Goal: Task Accomplishment & Management: Manage account settings

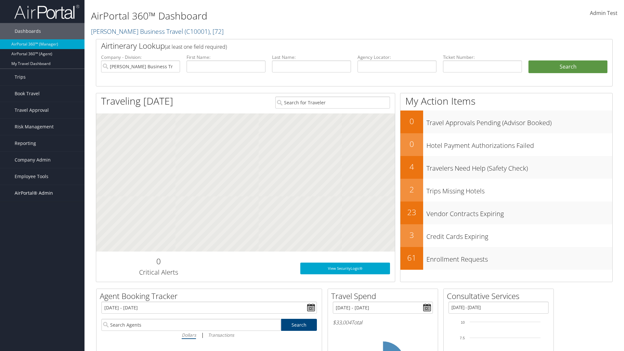
click at [42, 193] on span "AirPortal® Admin" at bounding box center [34, 193] width 38 height 16
click at [42, 294] on link "Permissions" at bounding box center [42, 294] width 85 height 10
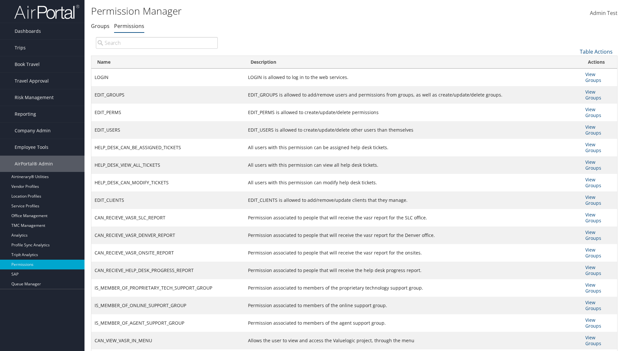
click at [596, 51] on link "Table Actions" at bounding box center [596, 51] width 33 height 7
click at [574, 84] on link "Column Visibility" at bounding box center [574, 83] width 85 height 11
click at [574, 62] on link "Name" at bounding box center [574, 62] width 85 height 11
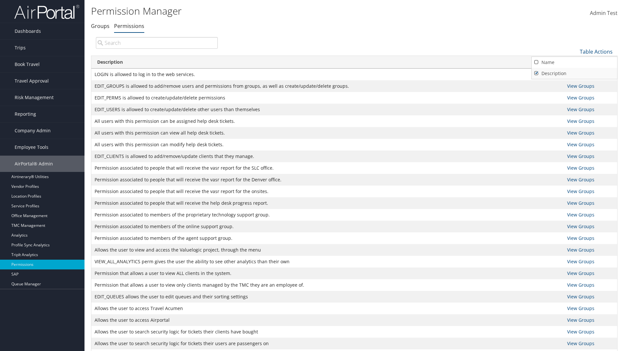
click at [574, 73] on link "Description" at bounding box center [574, 73] width 85 height 11
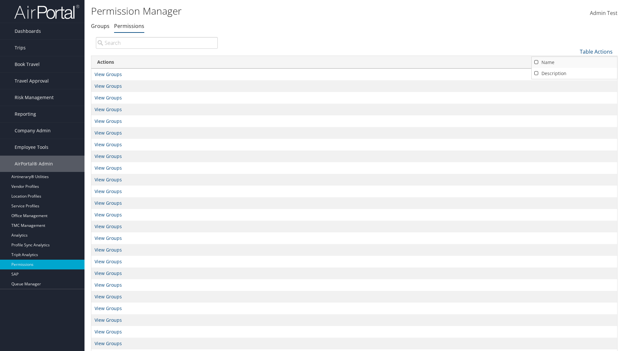
click at [574, 62] on link "Name" at bounding box center [574, 62] width 85 height 11
